Goal: Check status: Check status

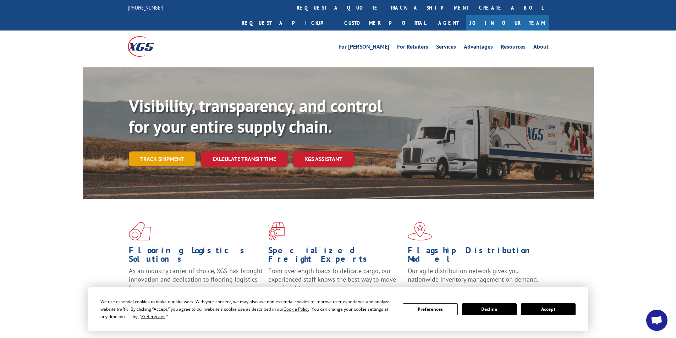
click at [174, 152] on link "Track shipment" at bounding box center [162, 159] width 67 height 15
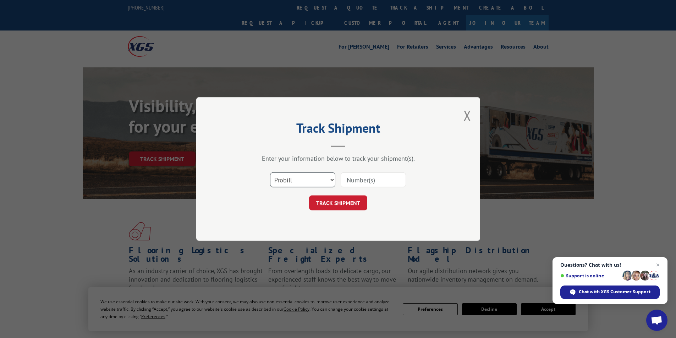
click at [333, 180] on select "Select category... Probill BOL PO" at bounding box center [302, 180] width 65 height 15
select select "bol"
click at [270, 173] on select "Select category... Probill BOL PO" at bounding box center [302, 180] width 65 height 15
click at [372, 176] on input at bounding box center [373, 180] width 65 height 15
type input "7"
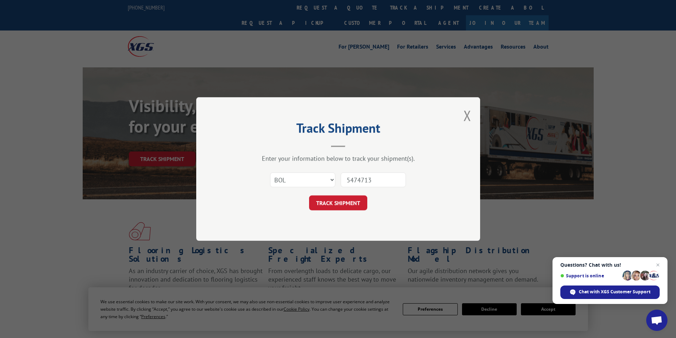
type input "5474713"
click at [347, 213] on div "Track Shipment Enter your information below to track your shipment(s). Select c…" at bounding box center [338, 169] width 284 height 144
drag, startPoint x: 372, startPoint y: 210, endPoint x: 343, endPoint y: 208, distance: 29.2
click at [344, 209] on div "TRACK SHIPMENT" at bounding box center [338, 203] width 213 height 15
click at [343, 208] on button "TRACK SHIPMENT" at bounding box center [338, 203] width 58 height 15
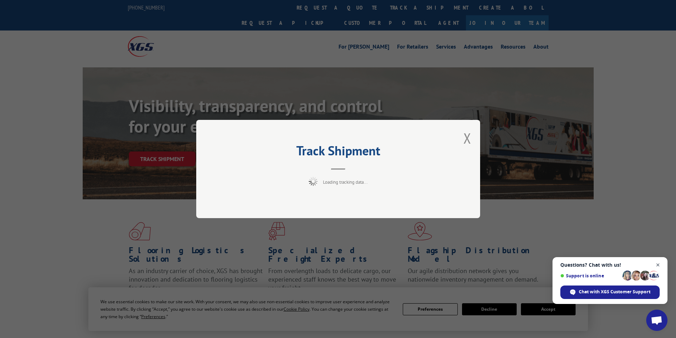
click at [658, 265] on span "Close chat" at bounding box center [658, 265] width 9 height 9
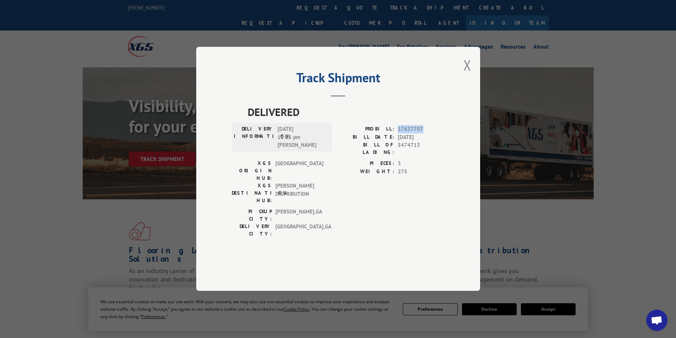
drag, startPoint x: 406, startPoint y: 148, endPoint x: 435, endPoint y: 148, distance: 28.8
click at [435, 134] on div "PROBILL: 17637707" at bounding box center [391, 130] width 107 height 8
copy span "17637707"
